Goal: Task Accomplishment & Management: Manage account settings

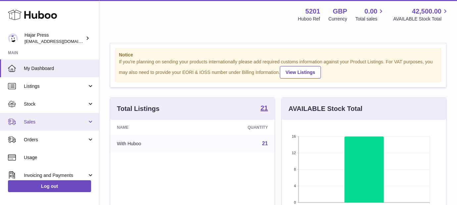
scroll to position [103, 164]
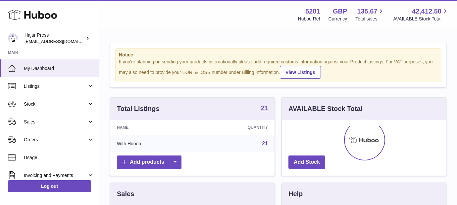
scroll to position [103, 164]
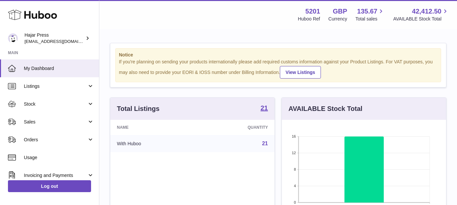
click at [56, 105] on span "Stock" at bounding box center [55, 104] width 63 height 6
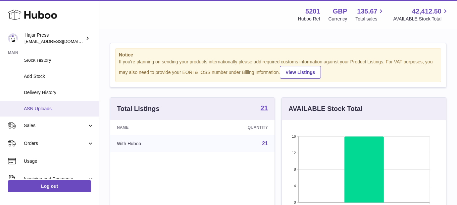
scroll to position [58, 0]
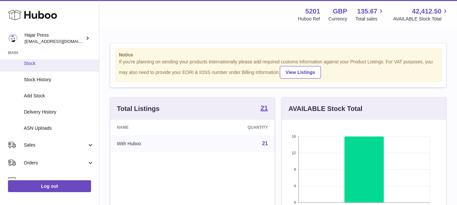
click at [74, 66] on span "Stock" at bounding box center [59, 64] width 70 height 6
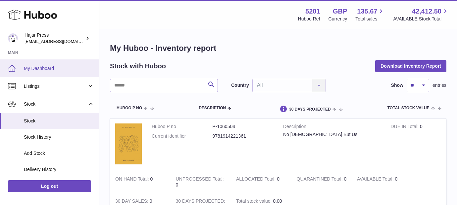
click at [62, 68] on span "My Dashboard" at bounding box center [59, 69] width 70 height 6
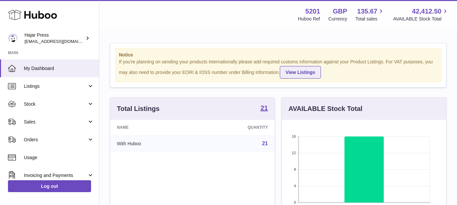
click at [291, 71] on link "View Listings" at bounding box center [300, 72] width 41 height 13
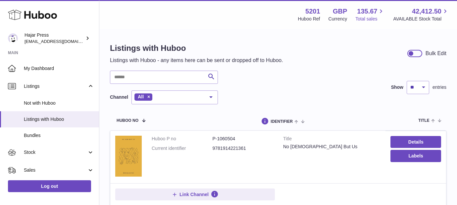
click at [370, 14] on span "135.67" at bounding box center [367, 11] width 20 height 9
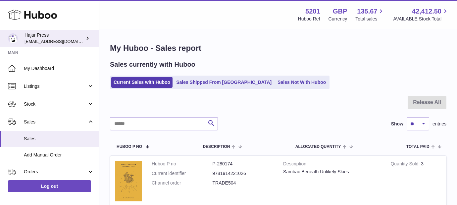
click at [86, 32] on link "Hajar Press editorial@hajarpress.com" at bounding box center [49, 38] width 99 height 17
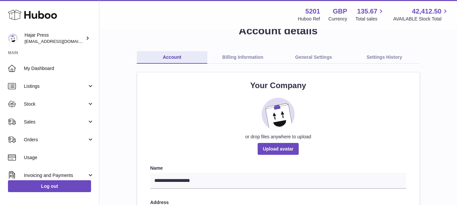
scroll to position [6, 0]
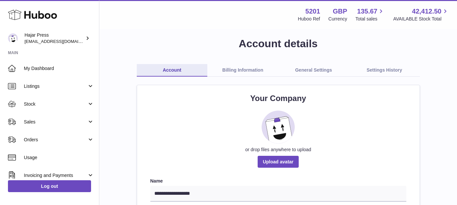
click at [243, 67] on link "Billing Information" at bounding box center [242, 70] width 71 height 13
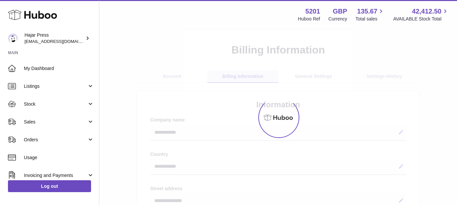
select select "**"
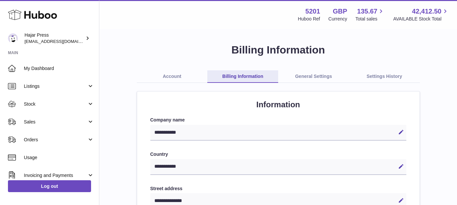
click at [293, 74] on link "General Settings" at bounding box center [313, 76] width 71 height 13
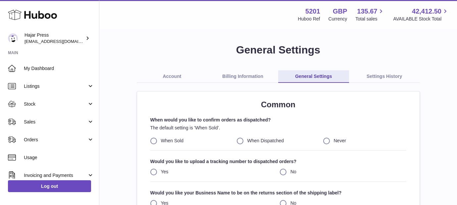
click at [360, 79] on link "Settings History" at bounding box center [384, 76] width 71 height 13
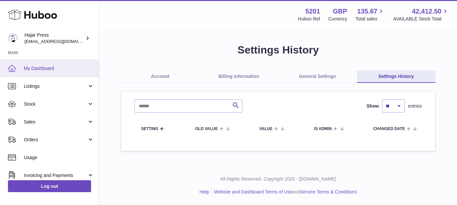
click at [70, 72] on link "My Dashboard" at bounding box center [49, 69] width 99 height 18
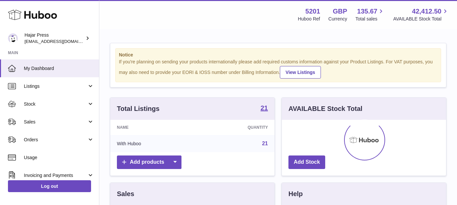
scroll to position [103, 164]
